Goal: Transaction & Acquisition: Purchase product/service

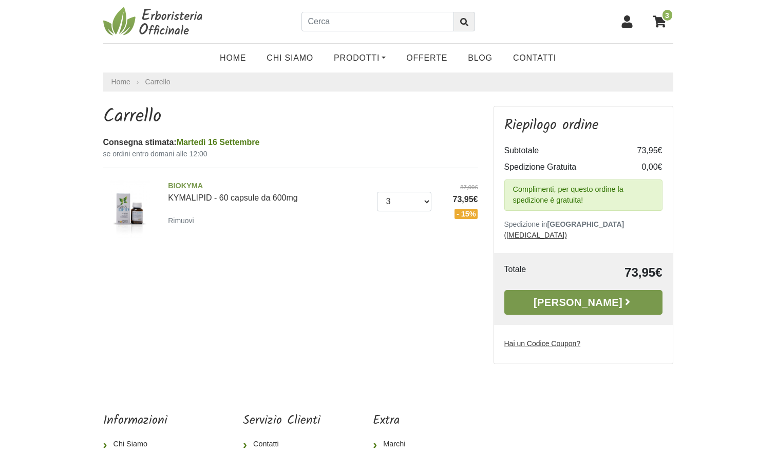
click at [571, 292] on link "[PERSON_NAME]" at bounding box center [584, 302] width 158 height 25
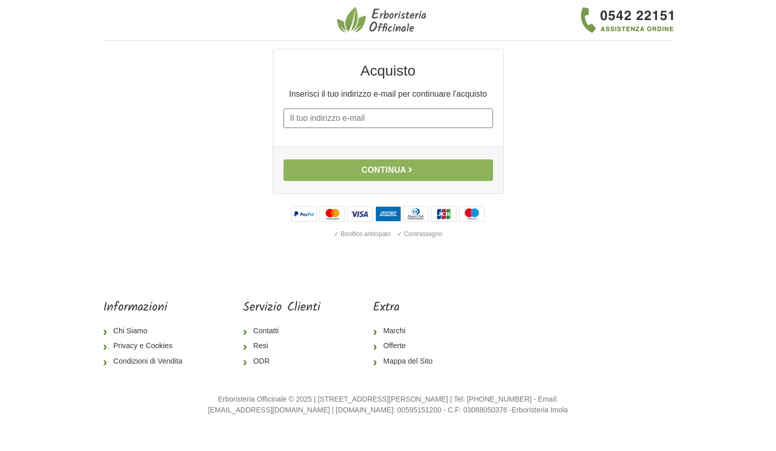
click at [322, 120] on input "E-mail" at bounding box center [389, 118] width 210 height 20
type input "rosario.liotta@fibercop.it"
click at [387, 121] on input "rosario.liotta@fibercop.it" at bounding box center [389, 118] width 210 height 20
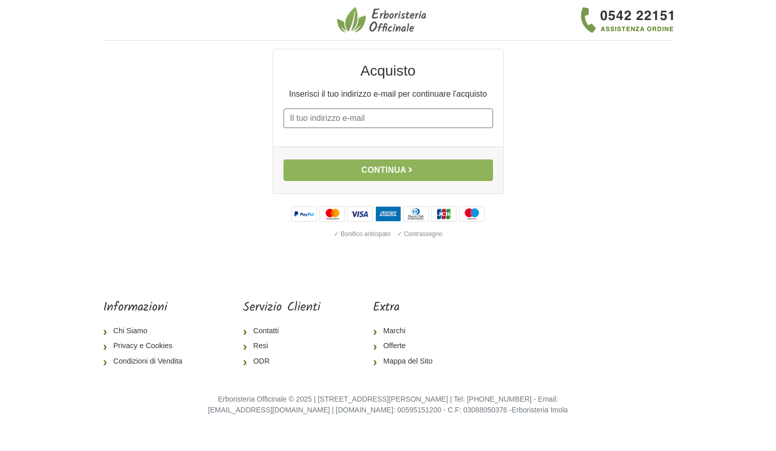
click at [337, 121] on input "E-mail" at bounding box center [389, 118] width 210 height 20
type input "liotta.rosario@gmail.com"
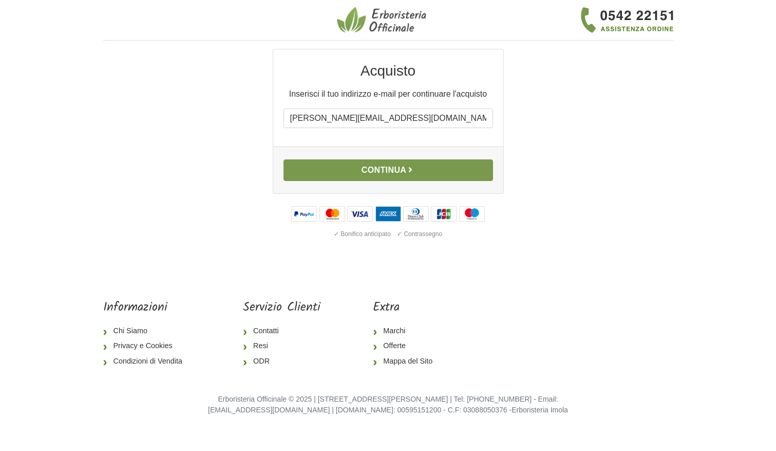
click at [383, 168] on button "Continua" at bounding box center [389, 170] width 210 height 22
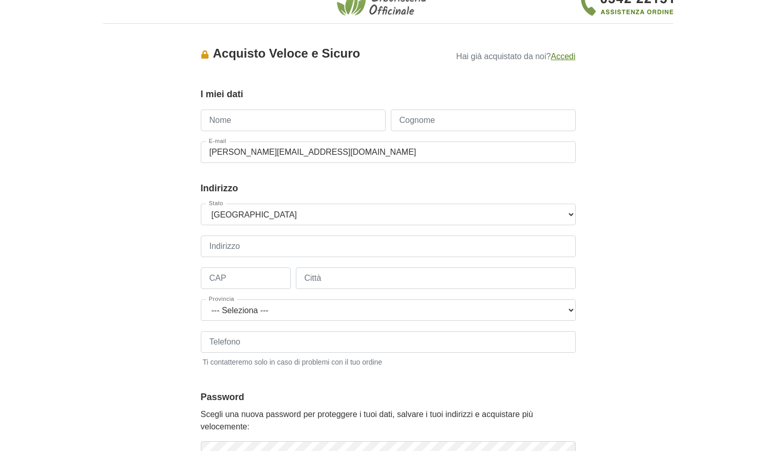
scroll to position [20, 0]
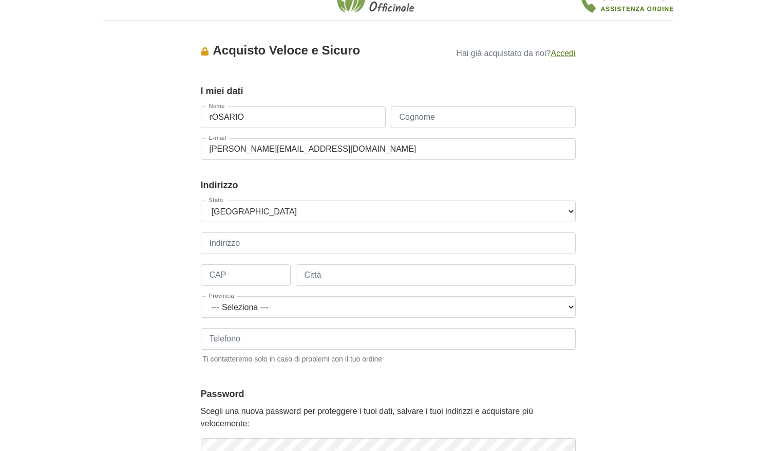
type input "Rosario"
click at [399, 118] on input "Cognome" at bounding box center [483, 117] width 185 height 22
type input "Liotta"
click at [234, 212] on select "--- Seleziona --- Austria Belgium Bulgaria Croatia Czech Republic Denmark Eston…" at bounding box center [388, 211] width 375 height 22
click at [201, 200] on select "--- Seleziona --- Austria Belgium Bulgaria Croatia Czech Republic Denmark Eston…" at bounding box center [388, 211] width 375 height 22
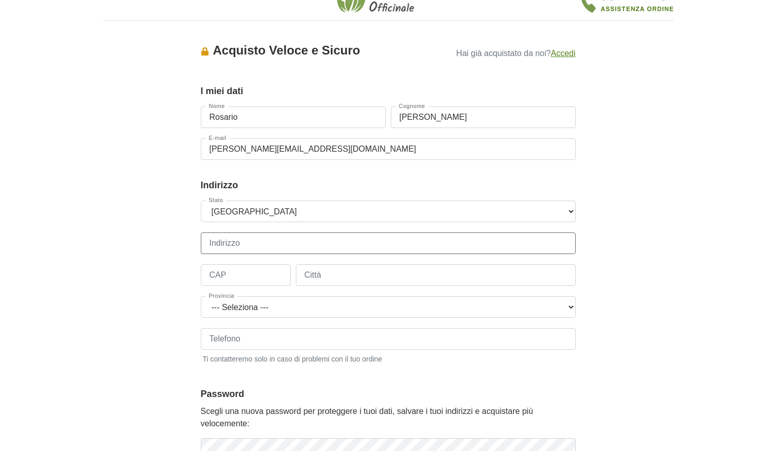
click at [232, 240] on input "Indirizzo" at bounding box center [388, 243] width 375 height 22
type input "Via Allori, 65"
click at [250, 280] on input "CAP" at bounding box center [246, 275] width 90 height 22
type input "50127"
type input "Firenze"
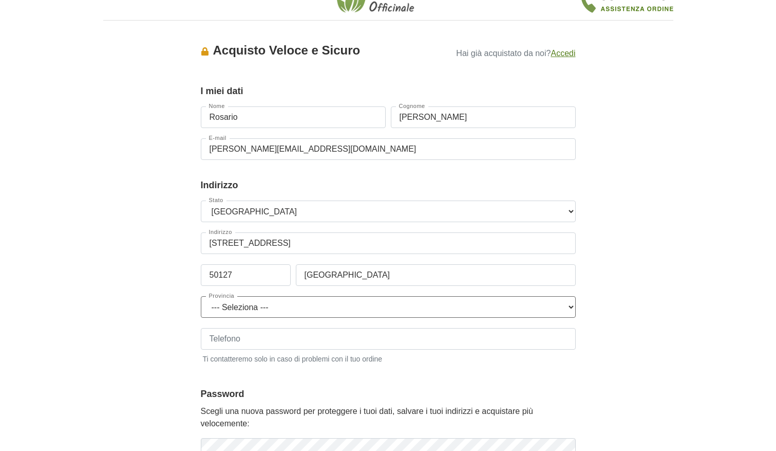
select select "3874"
click at [266, 340] on input "Telefono" at bounding box center [388, 339] width 375 height 22
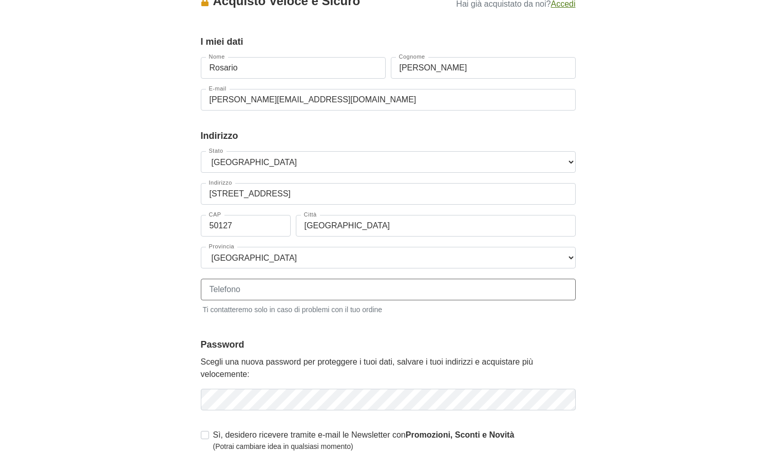
scroll to position [70, 0]
click at [253, 290] on input "Telefono" at bounding box center [388, 289] width 375 height 22
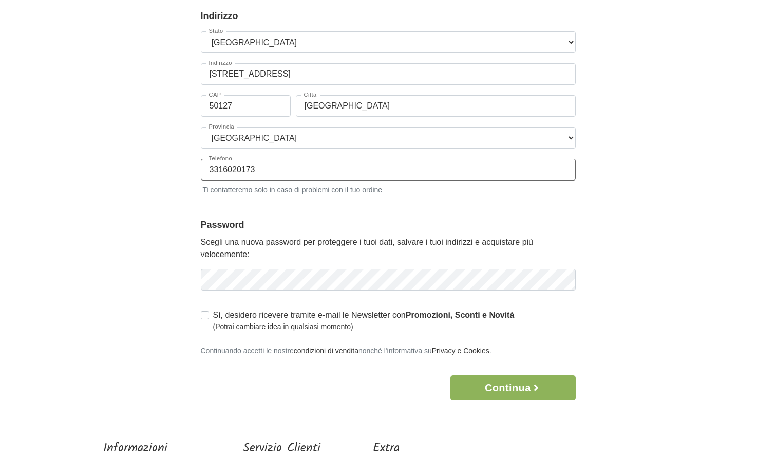
scroll to position [191, 0]
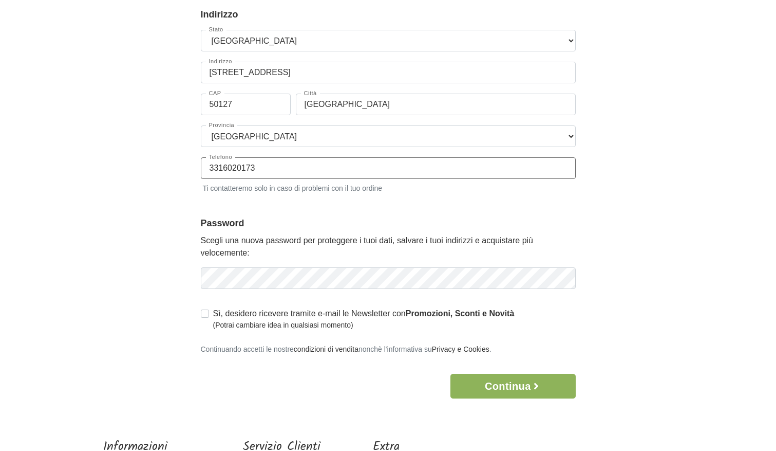
drag, startPoint x: 264, startPoint y: 167, endPoint x: 206, endPoint y: 168, distance: 58.1
click at [206, 168] on input "3316020173" at bounding box center [388, 168] width 375 height 22
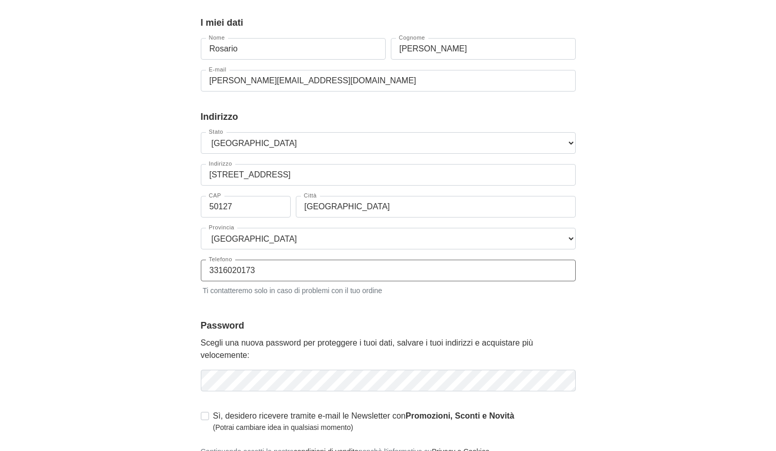
scroll to position [90, 0]
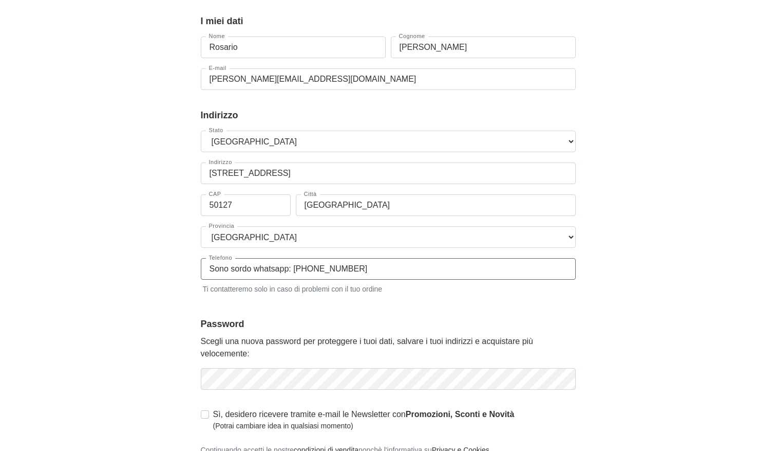
click at [251, 271] on input "Sono sordo whatsapp: 331 6020173" at bounding box center [388, 269] width 375 height 22
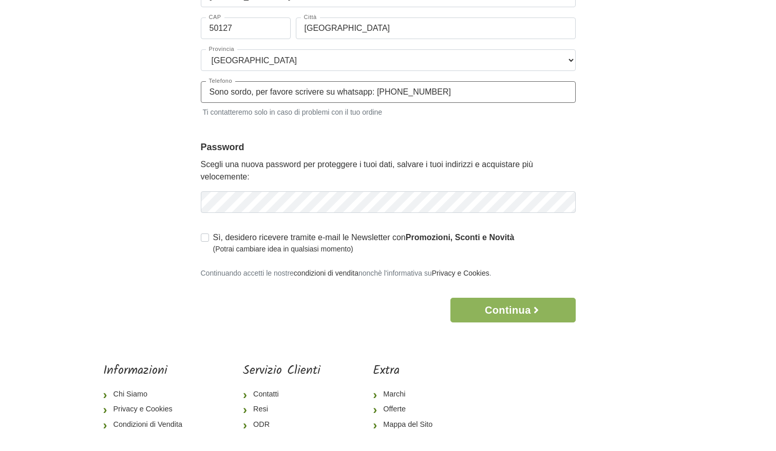
scroll to position [269, 0]
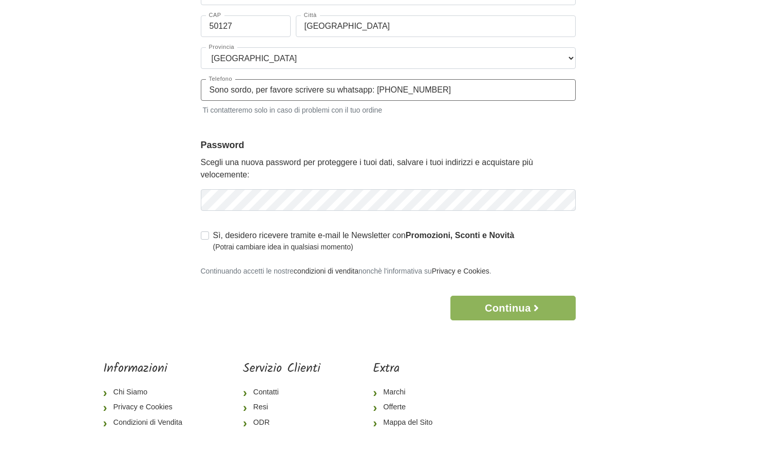
type input "Sono sordo, per favore scrivere su whatsapp: 331 6020173"
click at [196, 199] on div "Accesso × Accedi per completare il tuo acquisto più velocemente. E-mail liotta.…" at bounding box center [388, 50] width 391 height 540
click at [567, 201] on icon "button" at bounding box center [566, 199] width 3 height 3
click at [213, 234] on label "Sì, desidero ricevere tramite e-mail le Newsletter con Promozioni, Sconti e Nov…" at bounding box center [364, 240] width 302 height 23
click at [201, 234] on input "Sì, desidero ricevere tramite e-mail le Newsletter con Promozioni, Sconti e Nov…" at bounding box center [205, 234] width 8 height 10
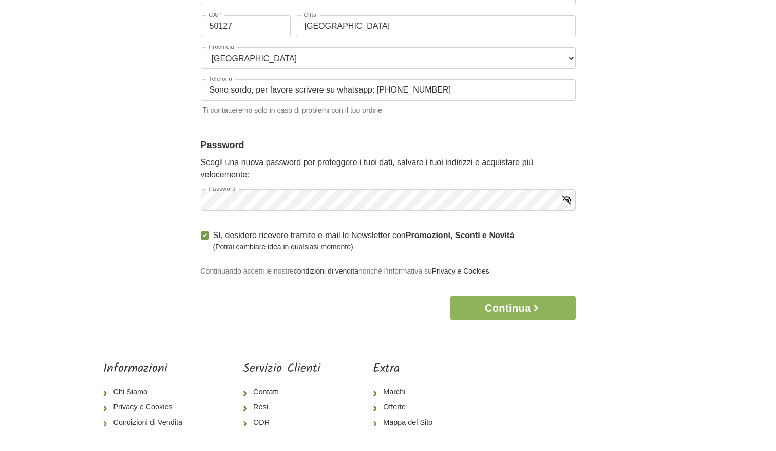
click at [213, 236] on label "Sì, desidero ricevere tramite e-mail le Newsletter con Promozioni, Sconti e Nov…" at bounding box center [364, 240] width 302 height 23
click at [205, 236] on input "Sì, desidero ricevere tramite e-mail le Newsletter con Promozioni, Sconti e Nov…" at bounding box center [205, 234] width 8 height 10
checkbox input "false"
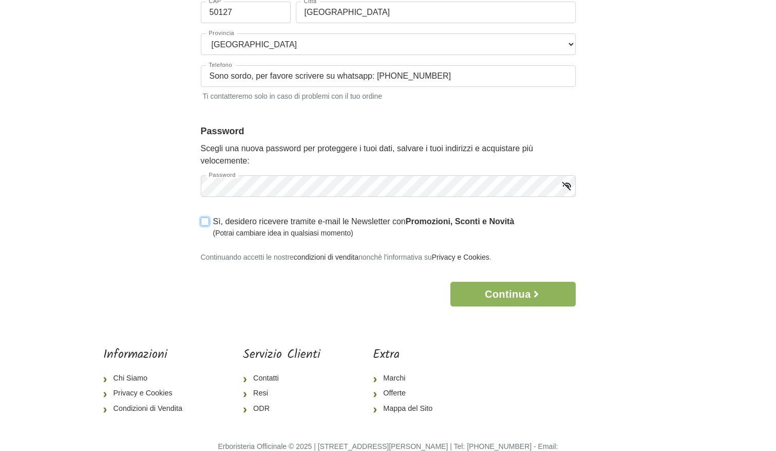
scroll to position [311, 0]
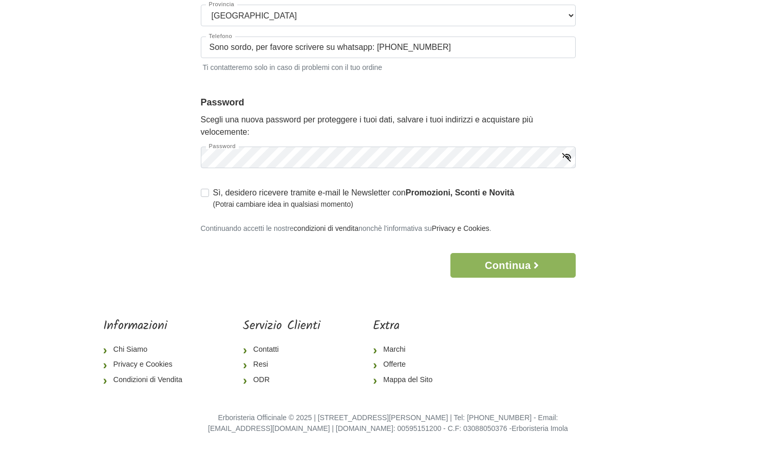
click at [567, 157] on icon "button" at bounding box center [567, 157] width 10 height 10
click at [511, 266] on button "Continua" at bounding box center [513, 265] width 125 height 25
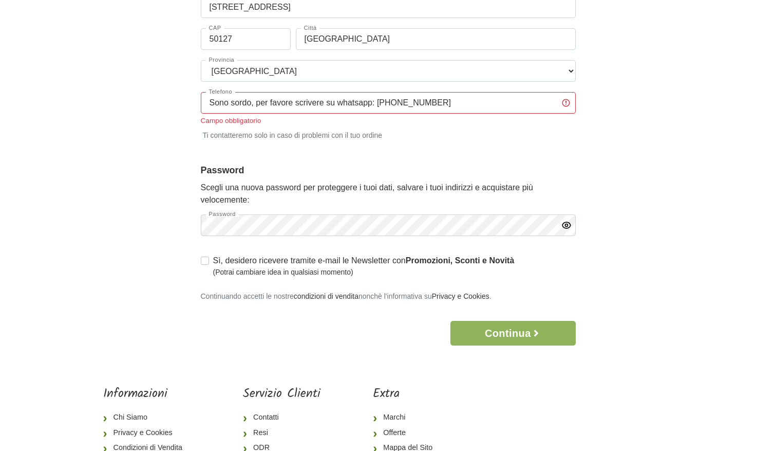
scroll to position [254, 0]
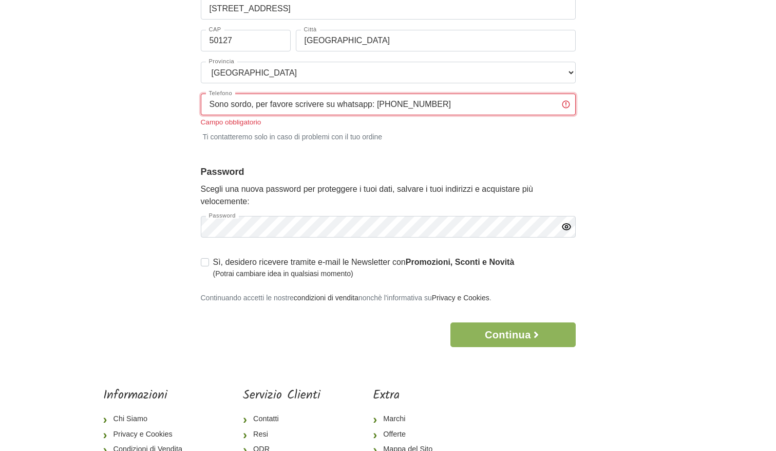
click at [378, 106] on input "Sono sordo, per favore scrivere su whatsapp: 331 6020173" at bounding box center [388, 105] width 375 height 22
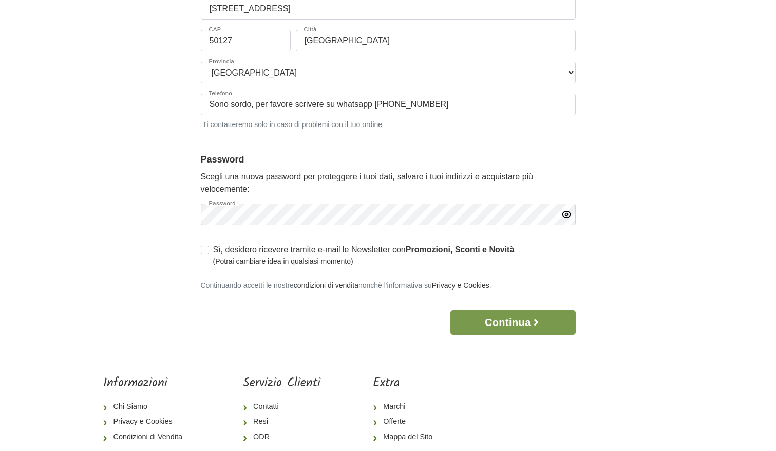
click at [509, 332] on button "Continua" at bounding box center [513, 322] width 125 height 25
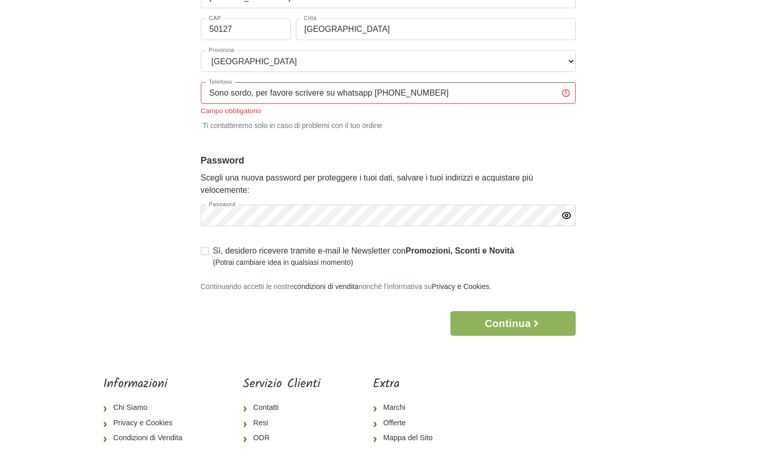
scroll to position [276, 0]
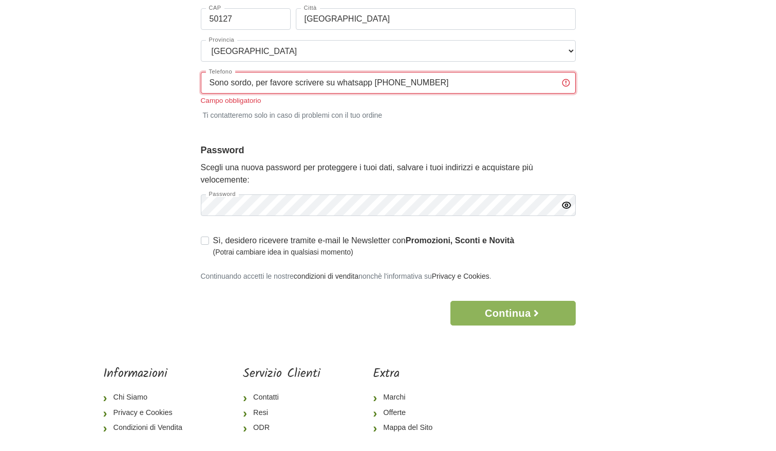
drag, startPoint x: 378, startPoint y: 82, endPoint x: 194, endPoint y: 80, distance: 184.0
click at [194, 80] on div "Accesso × Accedi per completare il tuo acquisto più velocemente. E-mail liotta.…" at bounding box center [388, 49] width 391 height 552
click at [268, 81] on input "331 6020173" at bounding box center [388, 83] width 375 height 22
click at [259, 85] on input "331 6020173" at bounding box center [388, 83] width 375 height 22
paste input "Sono sordo, per favore scrivere su whatsapp"
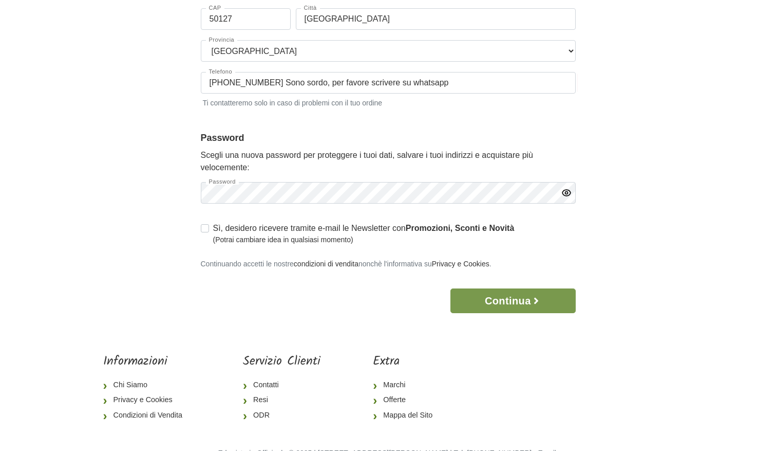
click at [515, 313] on body "1 I Miei Dati 2 Indirizzo 3 Spedizione 4 Pagamento 5 Verifica ordine Accesso × …" at bounding box center [388, 105] width 776 height 762
click at [507, 300] on button "Continua" at bounding box center [513, 300] width 125 height 25
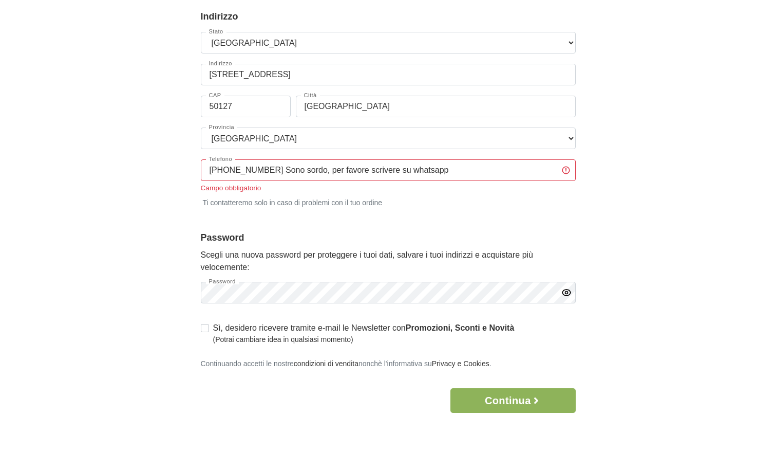
scroll to position [190, 0]
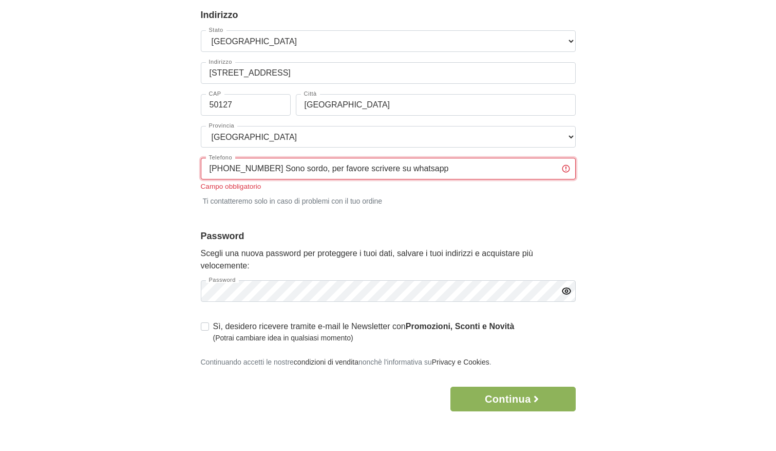
drag, startPoint x: 428, startPoint y: 170, endPoint x: 226, endPoint y: 173, distance: 202.5
click at [226, 173] on input "331 6020173 Sono sordo, per favore scrivere su whatsapp" at bounding box center [388, 169] width 375 height 22
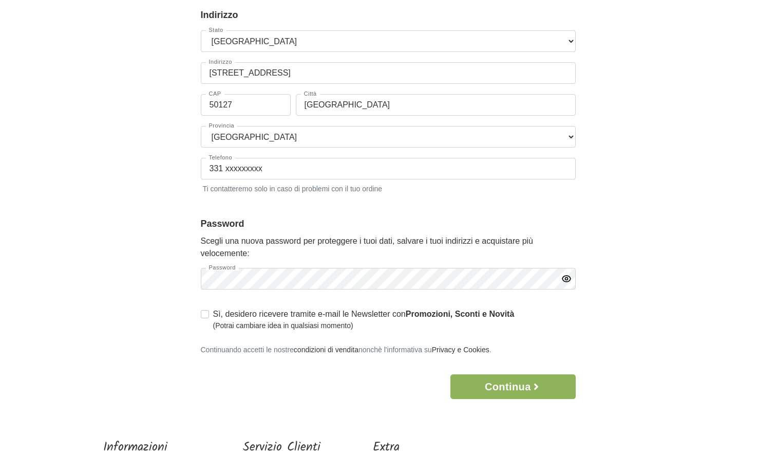
click at [673, 294] on div "Accesso × Accedi per completare il tuo acquisto più velocemente. E-mail liotta.…" at bounding box center [389, 129] width 586 height 540
click at [293, 166] on input "331 xxxxxxxxx" at bounding box center [388, 169] width 375 height 22
click at [510, 383] on button "Continua" at bounding box center [513, 386] width 125 height 25
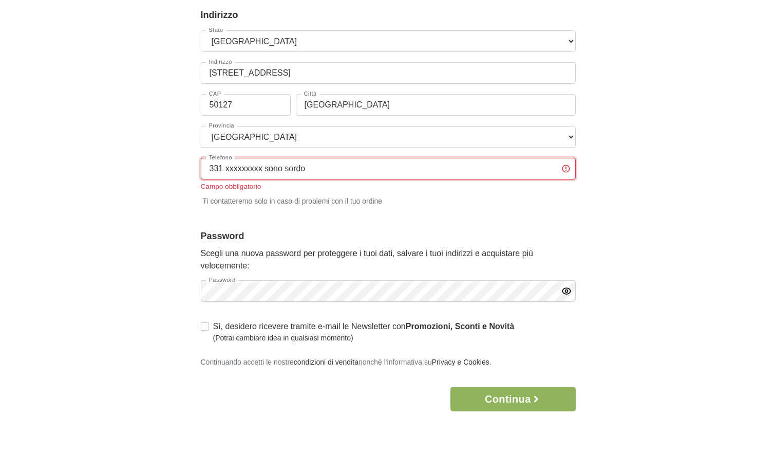
drag, startPoint x: 310, startPoint y: 172, endPoint x: 268, endPoint y: 170, distance: 42.7
click at [268, 170] on input "331 xxxxxxxxx sono sordo" at bounding box center [388, 169] width 375 height 22
type input "331 xxxxxxxxx"
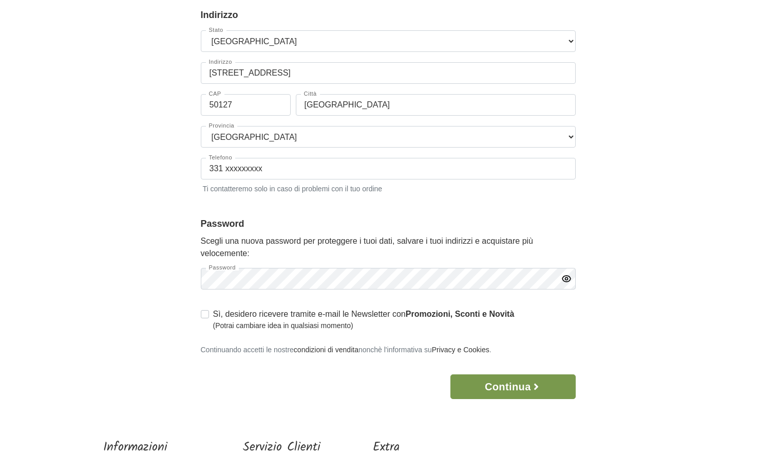
click at [514, 397] on button "Continua" at bounding box center [513, 386] width 125 height 25
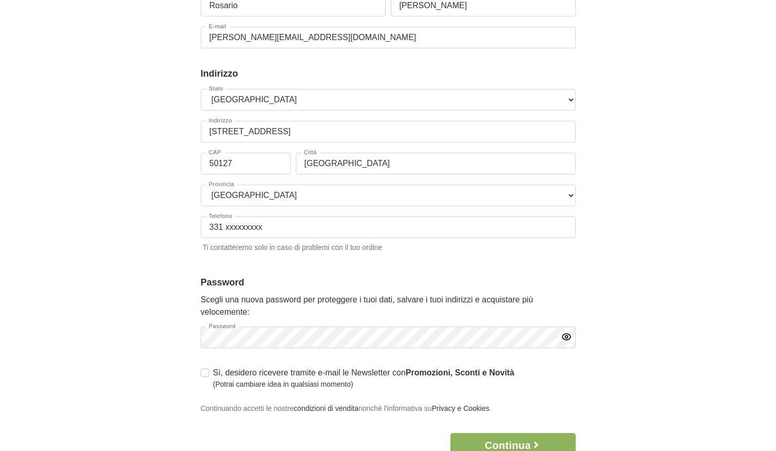
scroll to position [249, 0]
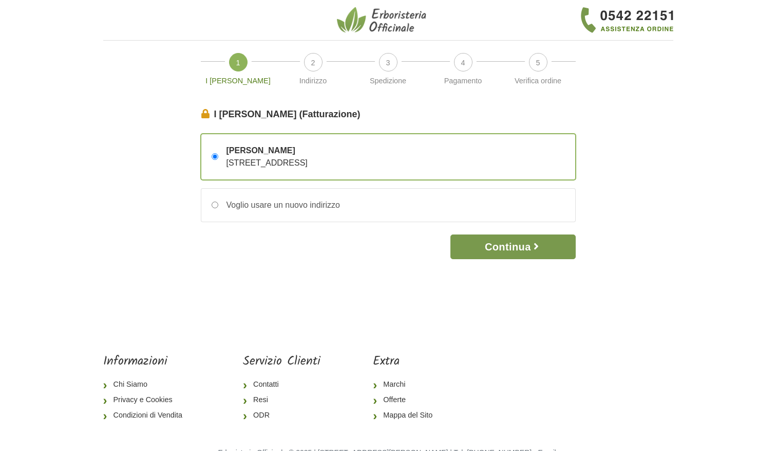
click at [509, 248] on button "Continua" at bounding box center [513, 246] width 125 height 25
click at [511, 246] on button "Continua" at bounding box center [513, 246] width 125 height 25
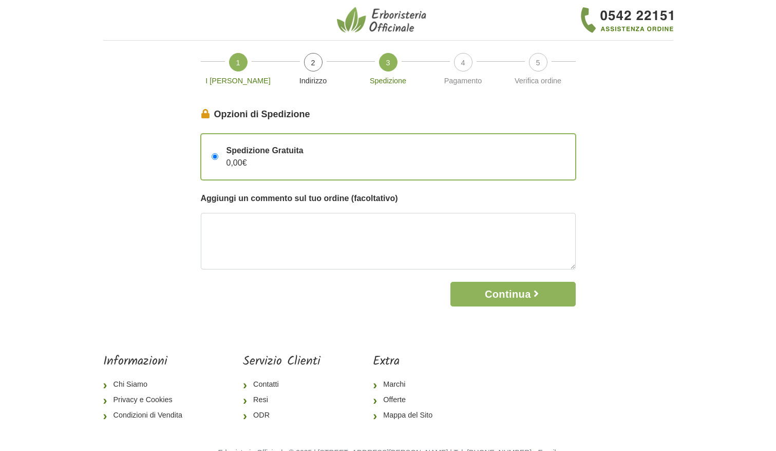
click at [241, 64] on span "1" at bounding box center [238, 62] width 18 height 18
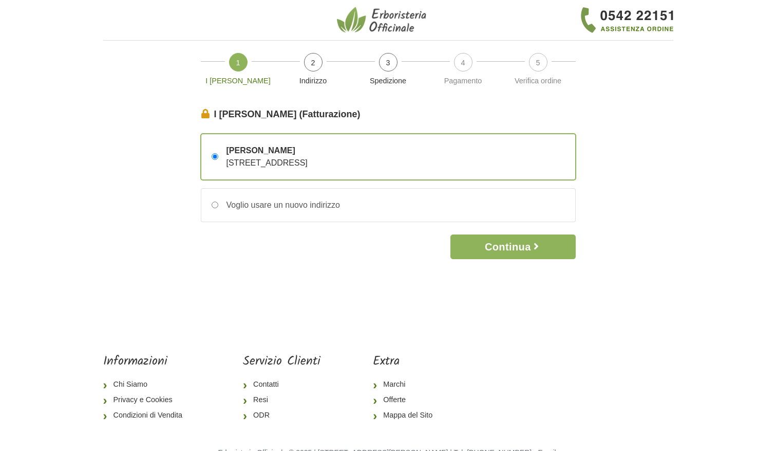
click at [242, 65] on span "1" at bounding box center [238, 62] width 18 height 18
click at [268, 113] on legend "I [PERSON_NAME] (Fatturazione)" at bounding box center [388, 114] width 375 height 14
click at [243, 161] on span "[STREET_ADDRESS]" at bounding box center [267, 162] width 81 height 9
click at [218, 160] on input "[PERSON_NAME] [STREET_ADDRESS]" at bounding box center [215, 156] width 7 height 7
click at [257, 157] on div "[PERSON_NAME] [STREET_ADDRESS]" at bounding box center [262, 156] width 89 height 25
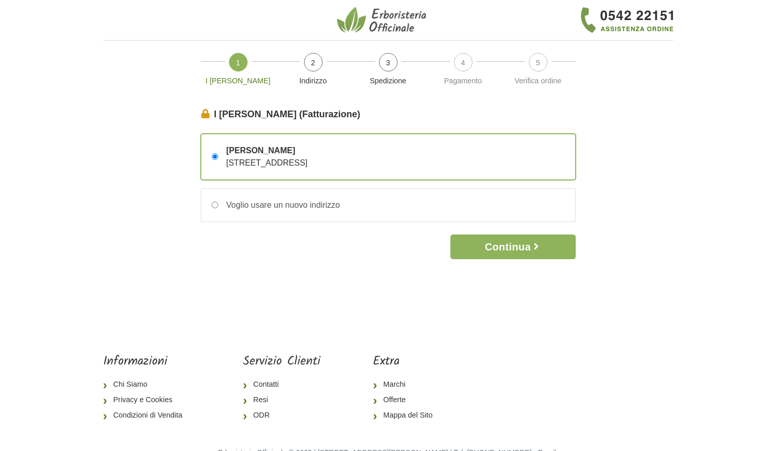
click at [218, 157] on input "[PERSON_NAME] [STREET_ADDRESS]" at bounding box center [215, 156] width 7 height 7
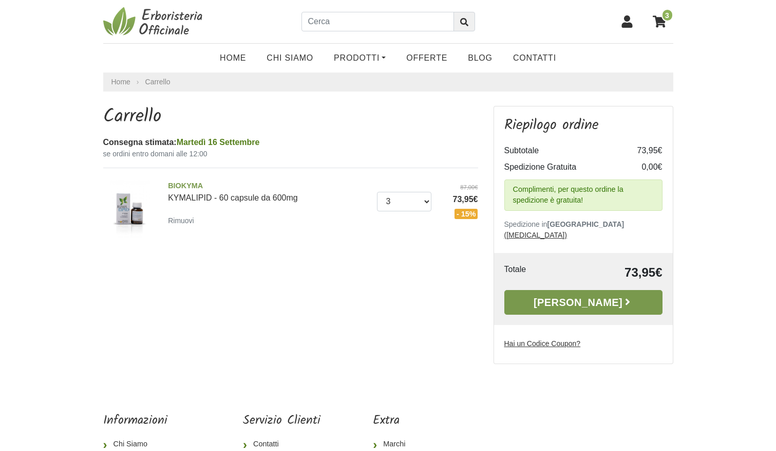
click at [586, 290] on link "[PERSON_NAME]" at bounding box center [584, 302] width 158 height 25
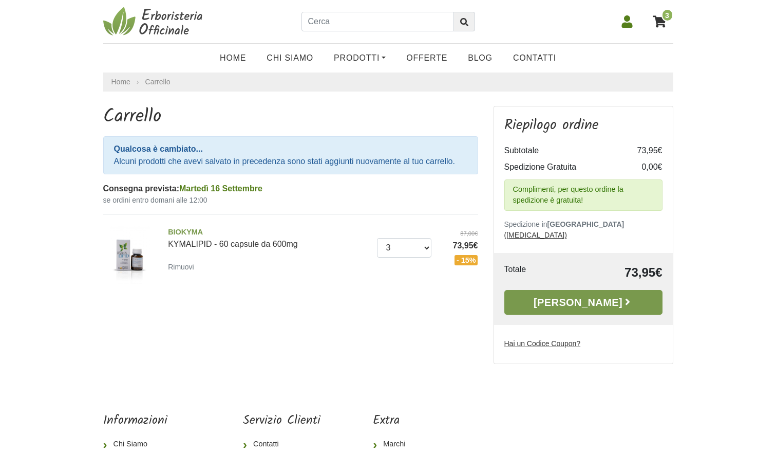
click at [579, 292] on link "[PERSON_NAME]" at bounding box center [584, 302] width 158 height 25
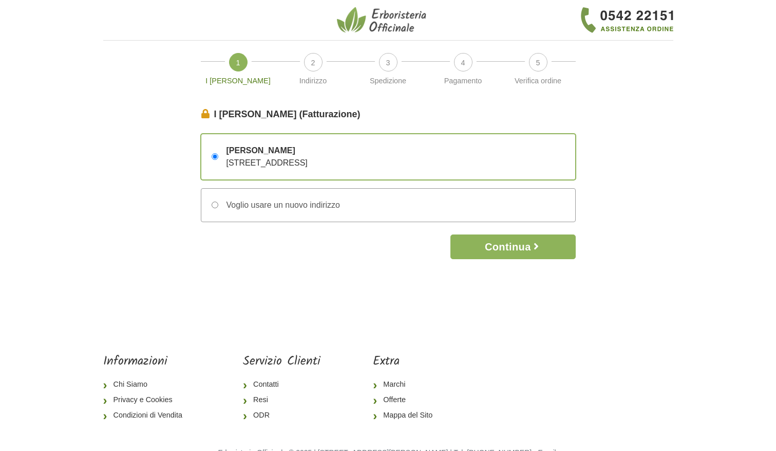
click at [289, 202] on div "Voglio usare un nuovo indirizzo" at bounding box center [279, 205] width 122 height 12
click at [218, 202] on input "Voglio usare un nuovo indirizzo" at bounding box center [215, 204] width 7 height 7
radio input "true"
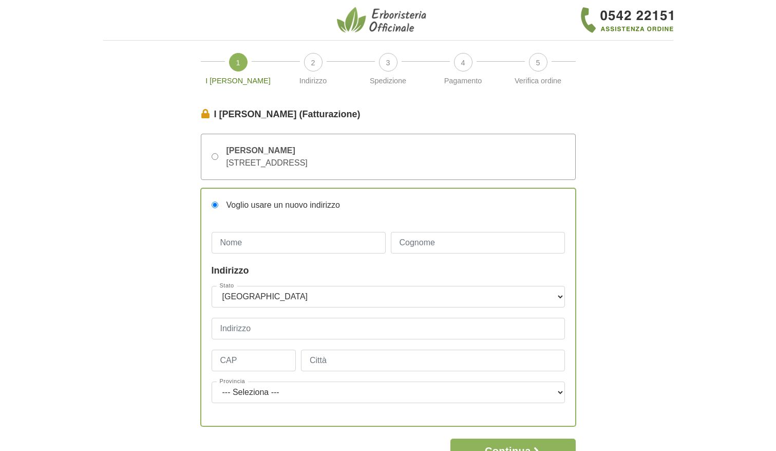
click at [216, 155] on input "Rosario Liotta Via Allori, 65 – 50127 Firenze, Firenze, Italia" at bounding box center [215, 156] width 7 height 7
radio input "true"
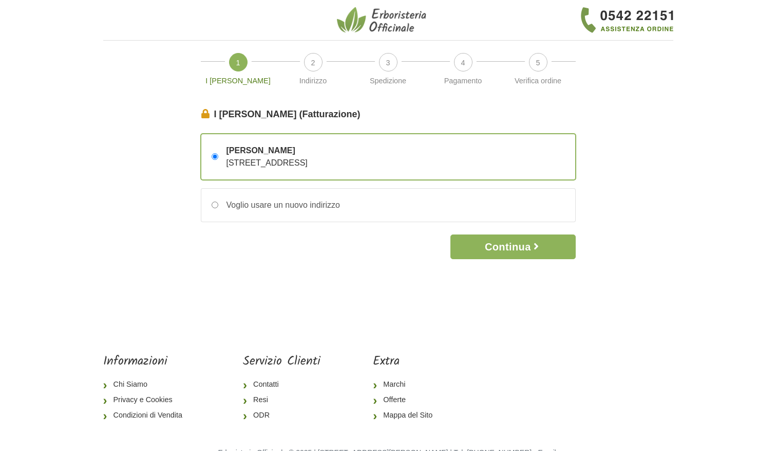
click at [245, 151] on span "Rosario Liotta" at bounding box center [267, 150] width 81 height 12
click at [218, 153] on input "Rosario Liotta Via Allori, 65 – 50127 Firenze, Firenze, Italia" at bounding box center [215, 156] width 7 height 7
click at [308, 150] on span "Rosario Liotta" at bounding box center [267, 150] width 81 height 12
click at [218, 153] on input "Rosario Liotta Via Allori, 65 – 50127 Firenze, Firenze, Italia" at bounding box center [215, 156] width 7 height 7
click at [507, 247] on button "Continua" at bounding box center [513, 246] width 125 height 25
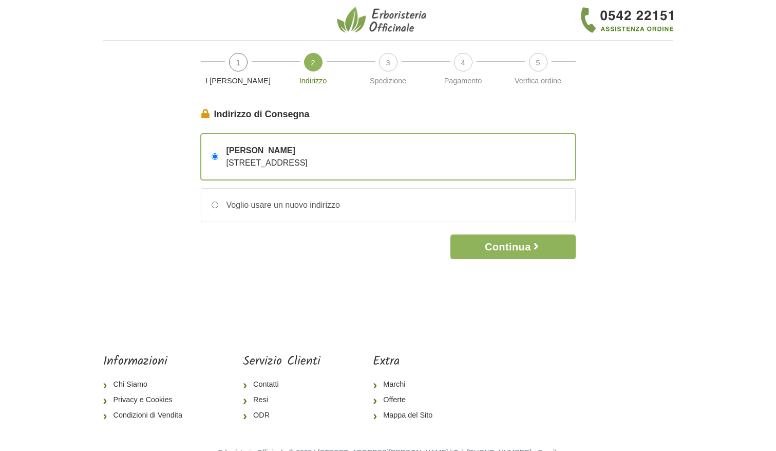
click at [507, 247] on button "Continua" at bounding box center [513, 246] width 125 height 25
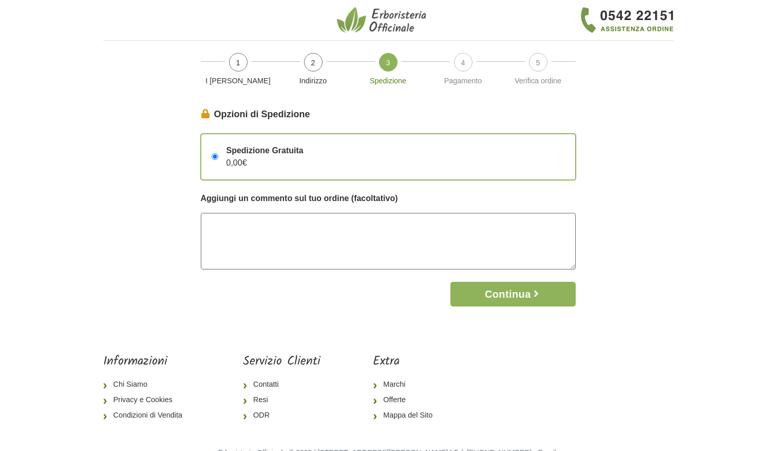
drag, startPoint x: 226, startPoint y: 227, endPoint x: 239, endPoint y: 227, distance: 12.9
click at [226, 227] on textarea at bounding box center [388, 241] width 375 height 57
type textarea "S"
type textarea "H"
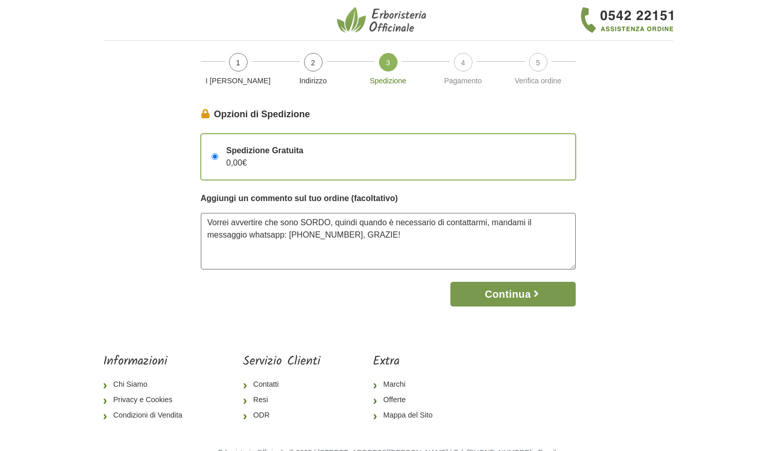
type textarea "Vorrei avvertire che sono SORDO, quindi quando è necessario di contattarmi, man…"
click at [507, 294] on button "Continua" at bounding box center [513, 294] width 125 height 25
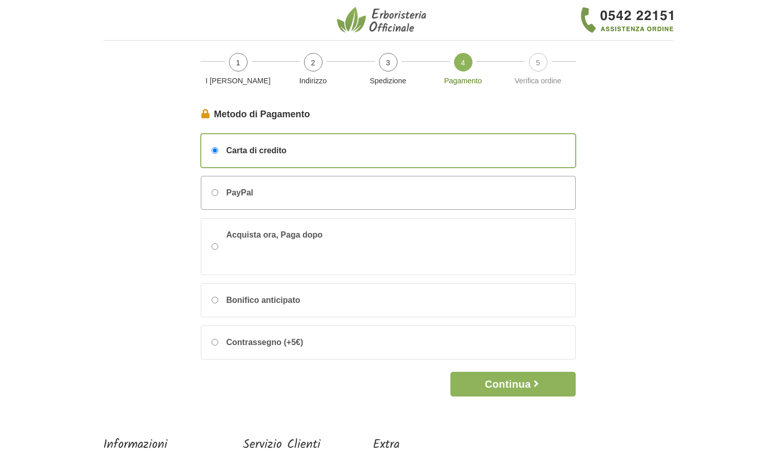
click at [217, 191] on input "PayPal" at bounding box center [215, 192] width 7 height 7
radio input "true"
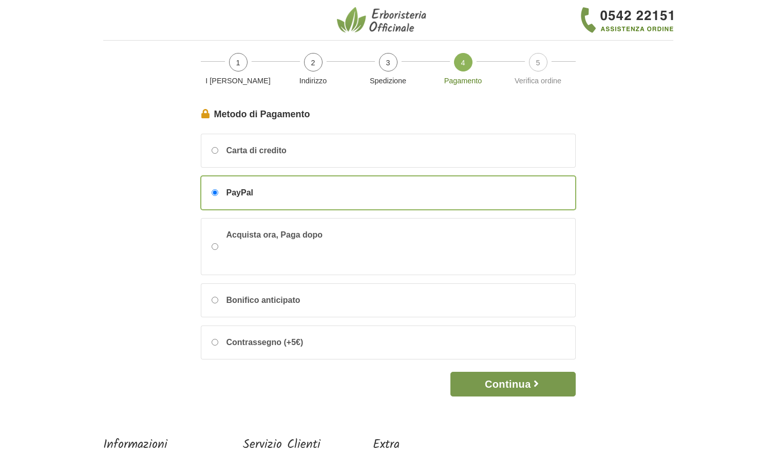
click at [513, 382] on button "Continua" at bounding box center [513, 384] width 125 height 25
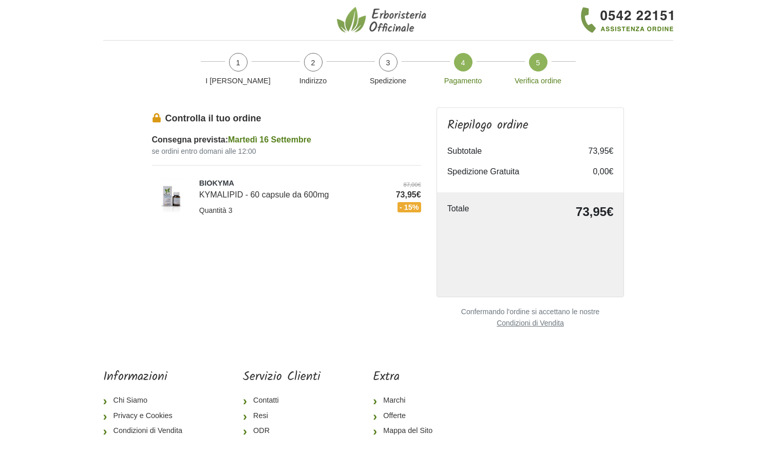
click at [461, 63] on span "4" at bounding box center [463, 62] width 18 height 18
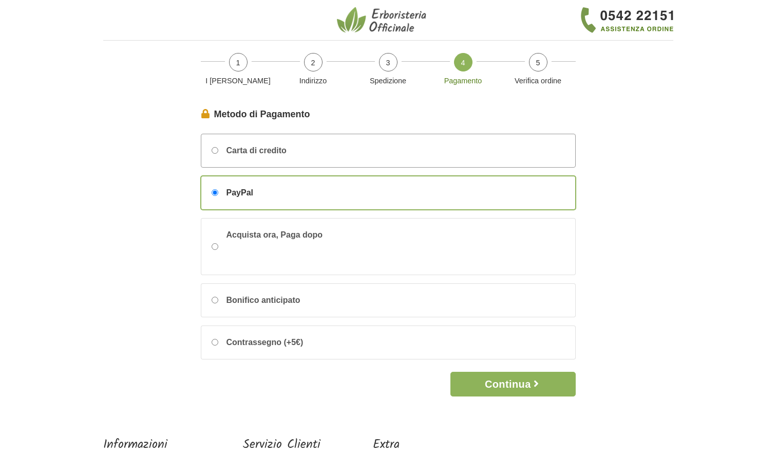
click at [215, 150] on input "Carta di credito" at bounding box center [215, 150] width 7 height 7
radio input "true"
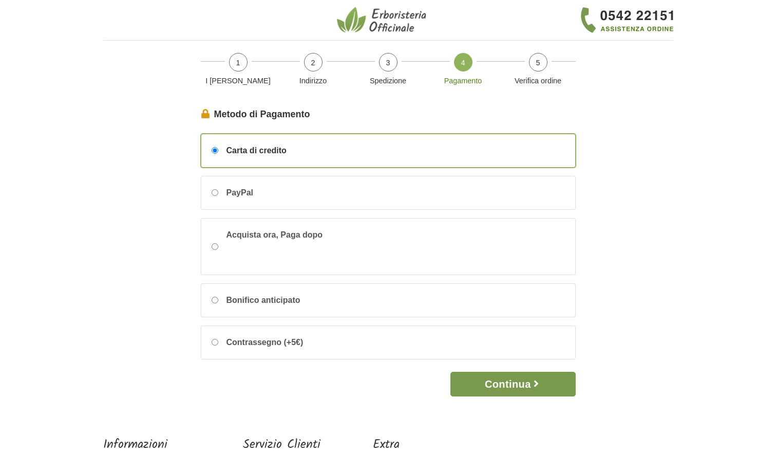
click at [505, 384] on button "Continua" at bounding box center [513, 384] width 125 height 25
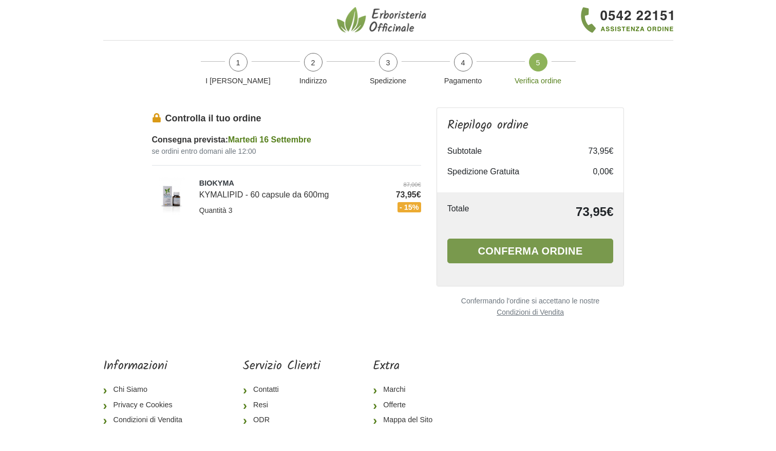
click at [525, 252] on button "Conferma ordine" at bounding box center [531, 250] width 166 height 25
